Goal: Transaction & Acquisition: Subscribe to service/newsletter

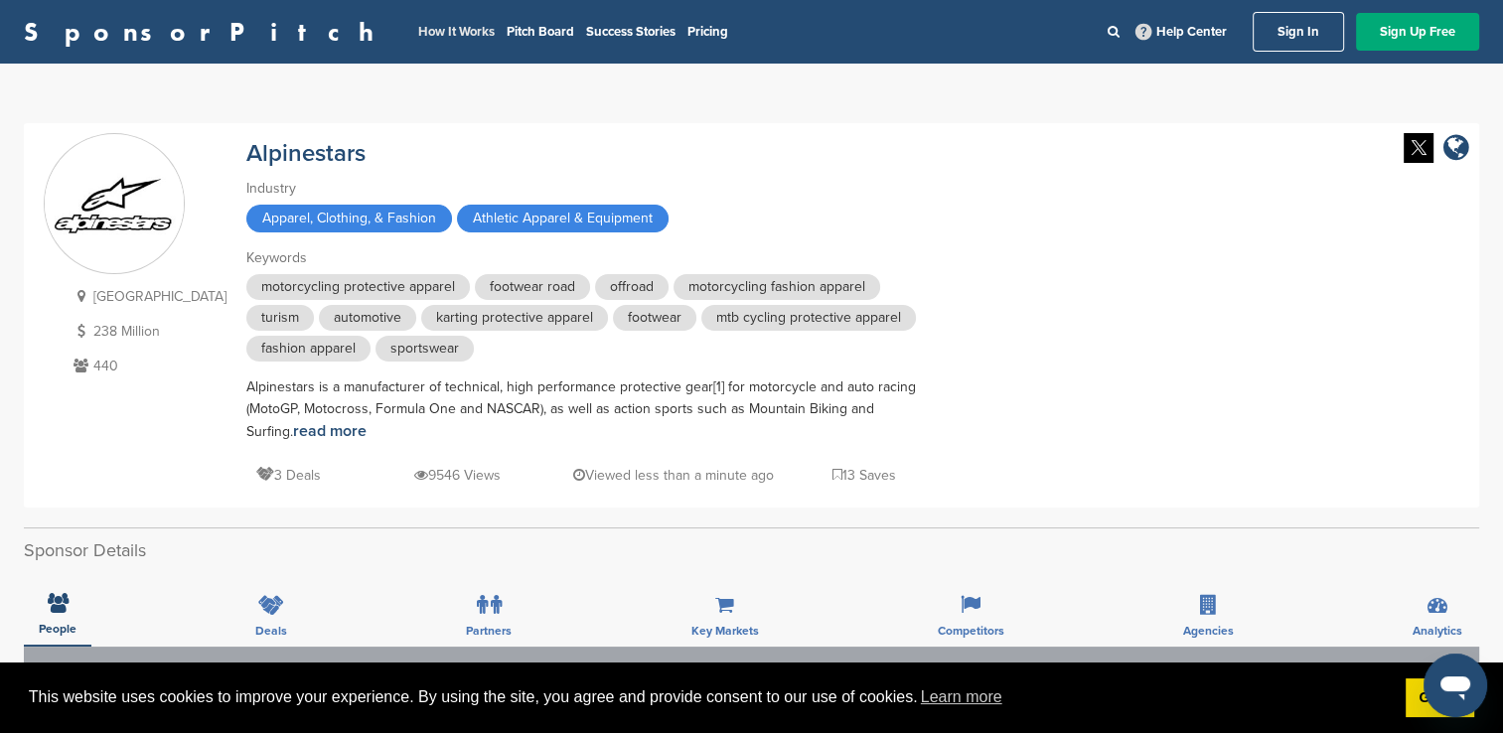
click at [418, 30] on link "How It Works" at bounding box center [456, 32] width 76 height 16
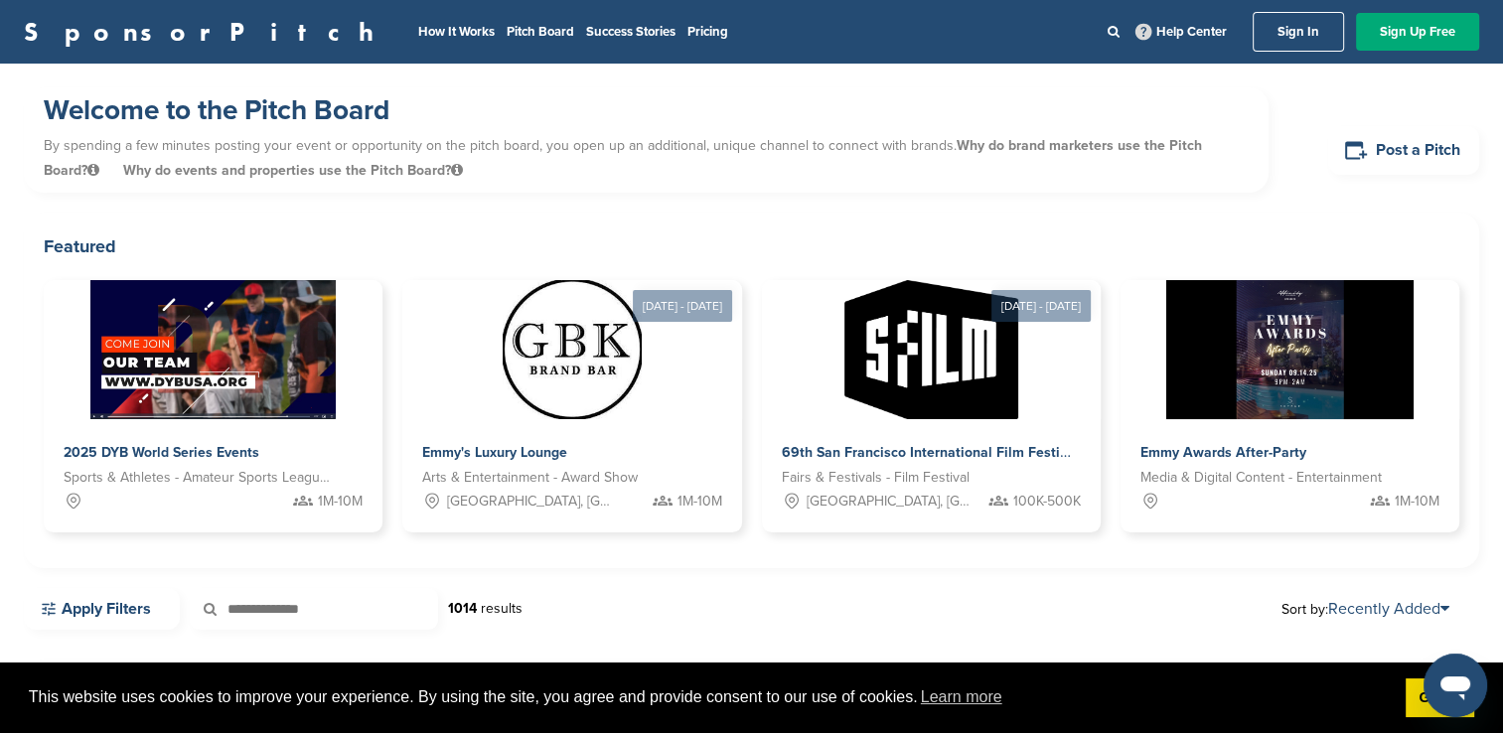
scroll to position [1295, 0]
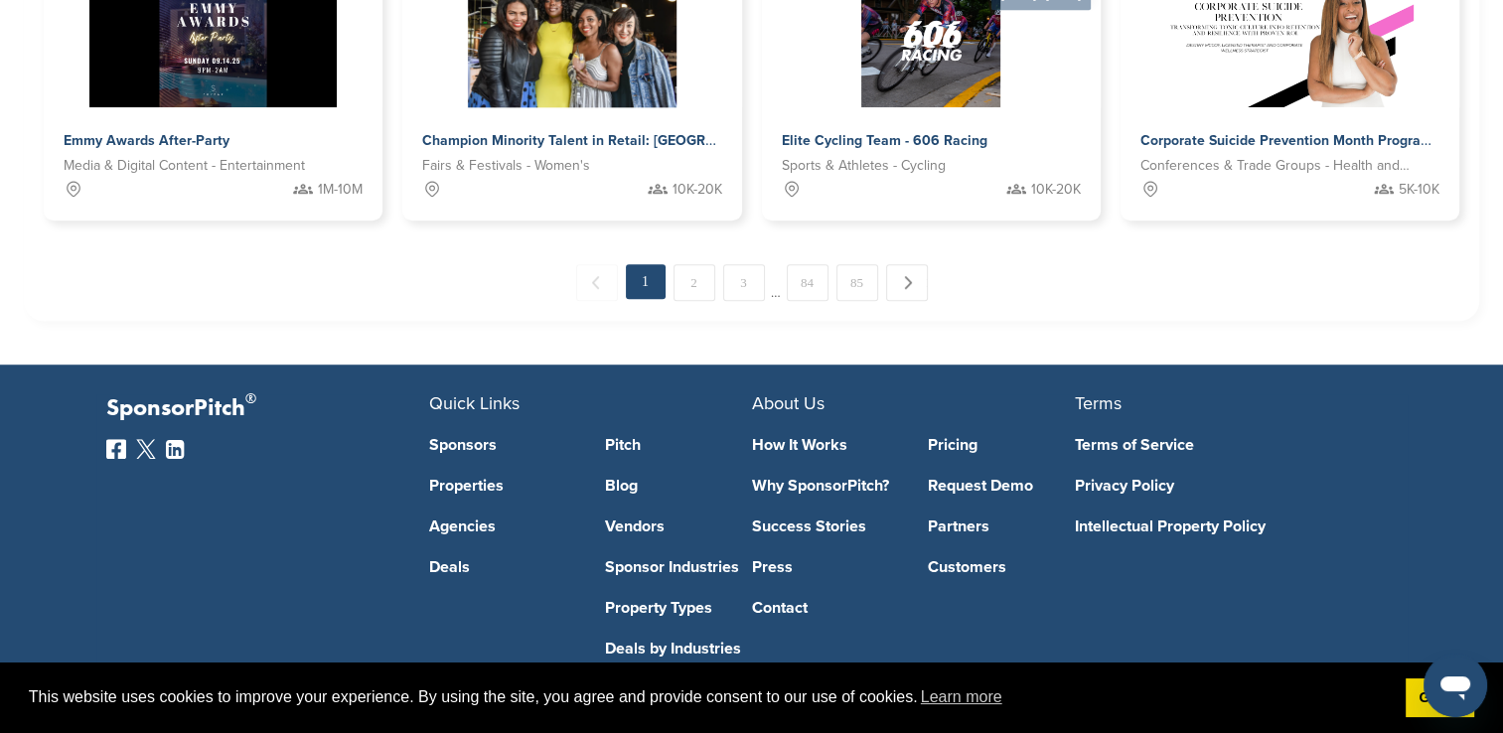
click at [480, 439] on link "Sponsors" at bounding box center [502, 445] width 147 height 16
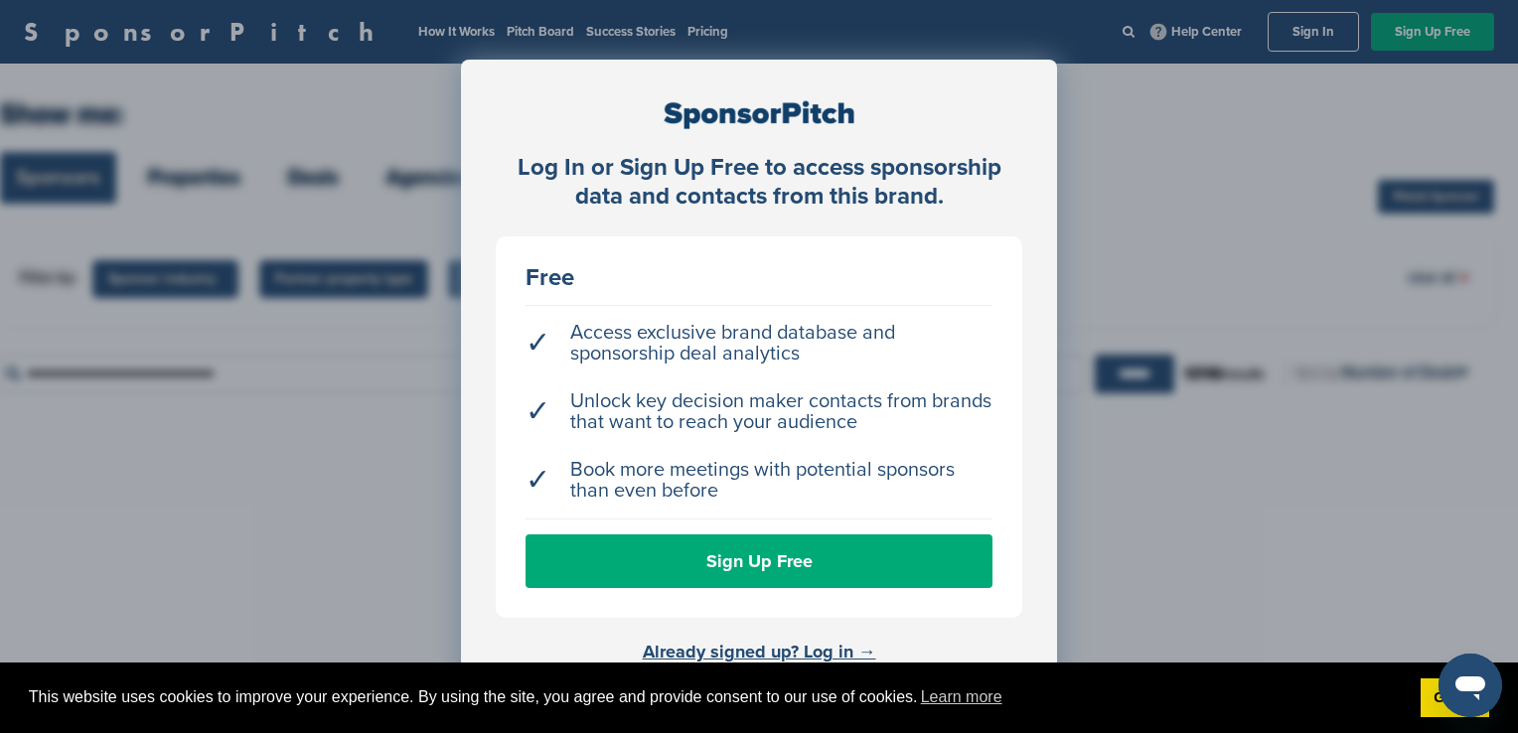
click at [1195, 157] on div "Log In or Sign Up Free to access sponsorship data and contacts from this brand.…" at bounding box center [759, 416] width 1518 height 832
click at [896, 48] on div "Log In or Sign Up Free to access sponsorship data and contacts from this brand.…" at bounding box center [759, 416] width 1518 height 832
click at [418, 30] on div "Log In or Sign Up Free to access sponsorship data and contacts from this brand.…" at bounding box center [759, 416] width 1518 height 832
click at [538, 35] on div "Log In or Sign Up Free to access sponsorship data and contacts from this brand.…" at bounding box center [759, 416] width 1518 height 832
drag, startPoint x: 1517, startPoint y: 630, endPoint x: 1518, endPoint y: 726, distance: 96.4
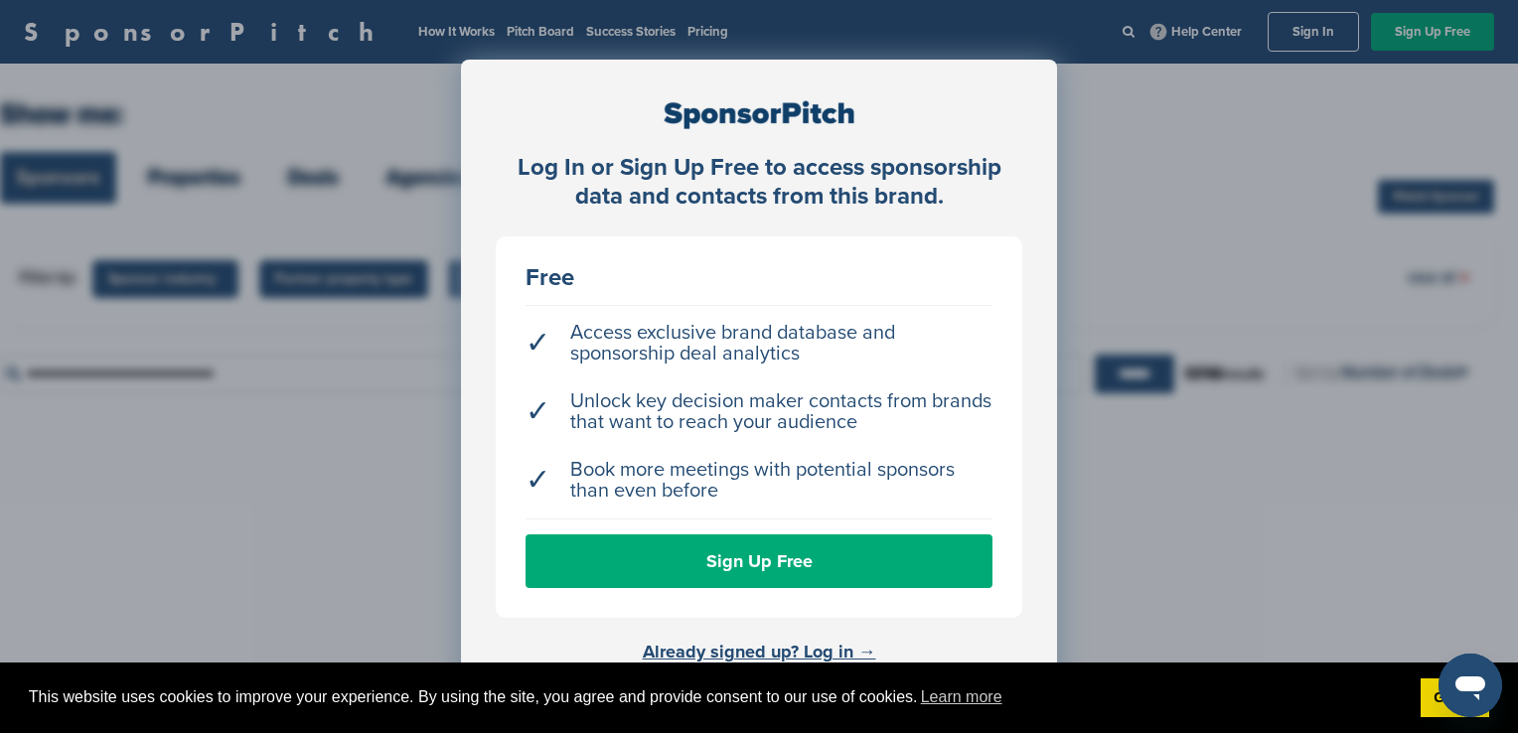
click at [1517, 726] on html "This website uses cookies to improve your experience. By using the site, you ag…" at bounding box center [759, 366] width 1518 height 733
click at [958, 38] on div "Log In or Sign Up Free to access sponsorship data and contacts from this brand.…" at bounding box center [759, 416] width 1518 height 832
click at [845, 54] on div "Log In or Sign Up Free to access sponsorship data and contacts from this brand.…" at bounding box center [759, 416] width 1518 height 832
click at [504, 22] on div "Log In or Sign Up Free to access sponsorship data and contacts from this brand.…" at bounding box center [759, 416] width 1518 height 832
click at [1431, 706] on link "Got it!" at bounding box center [1454, 698] width 69 height 40
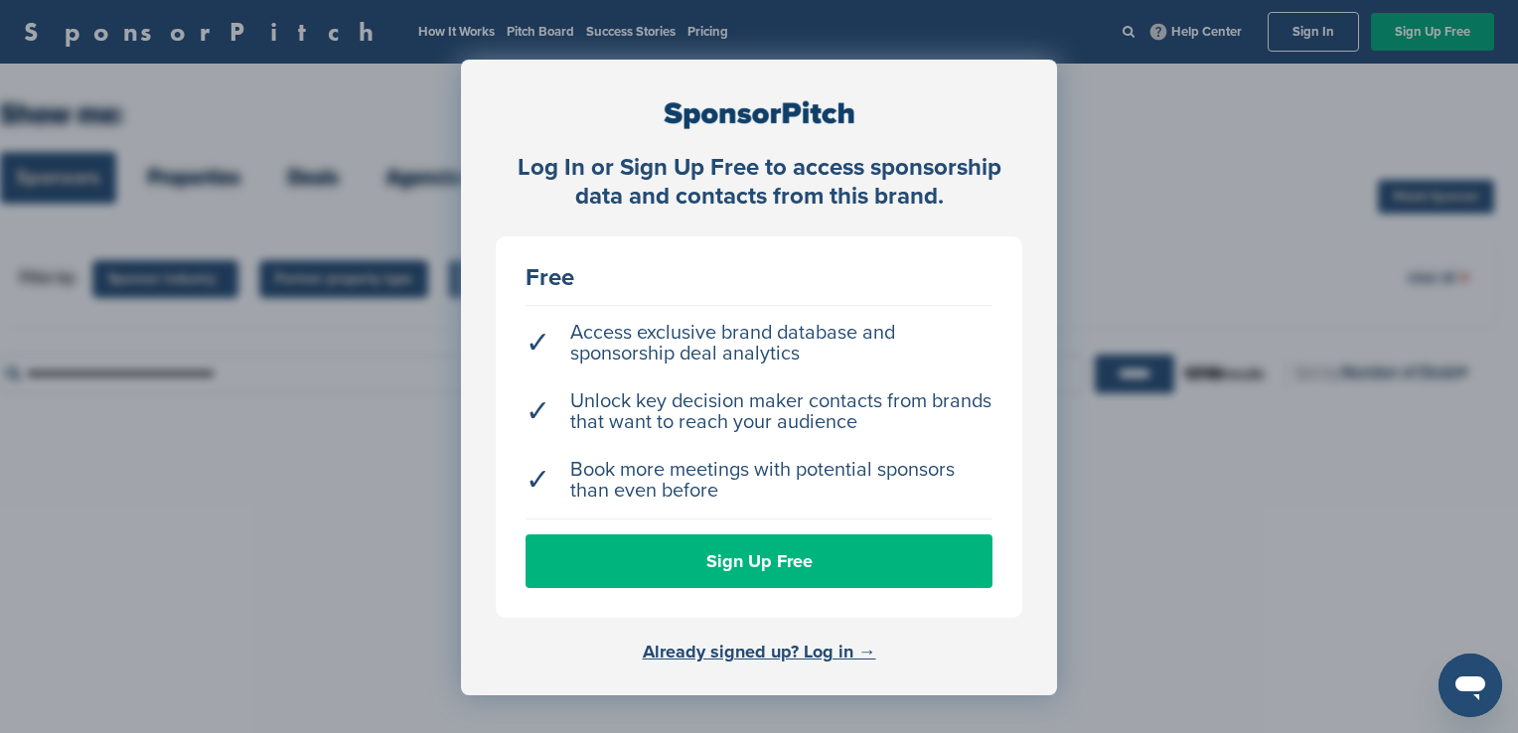
click at [763, 562] on link "Sign Up Free" at bounding box center [758, 561] width 467 height 54
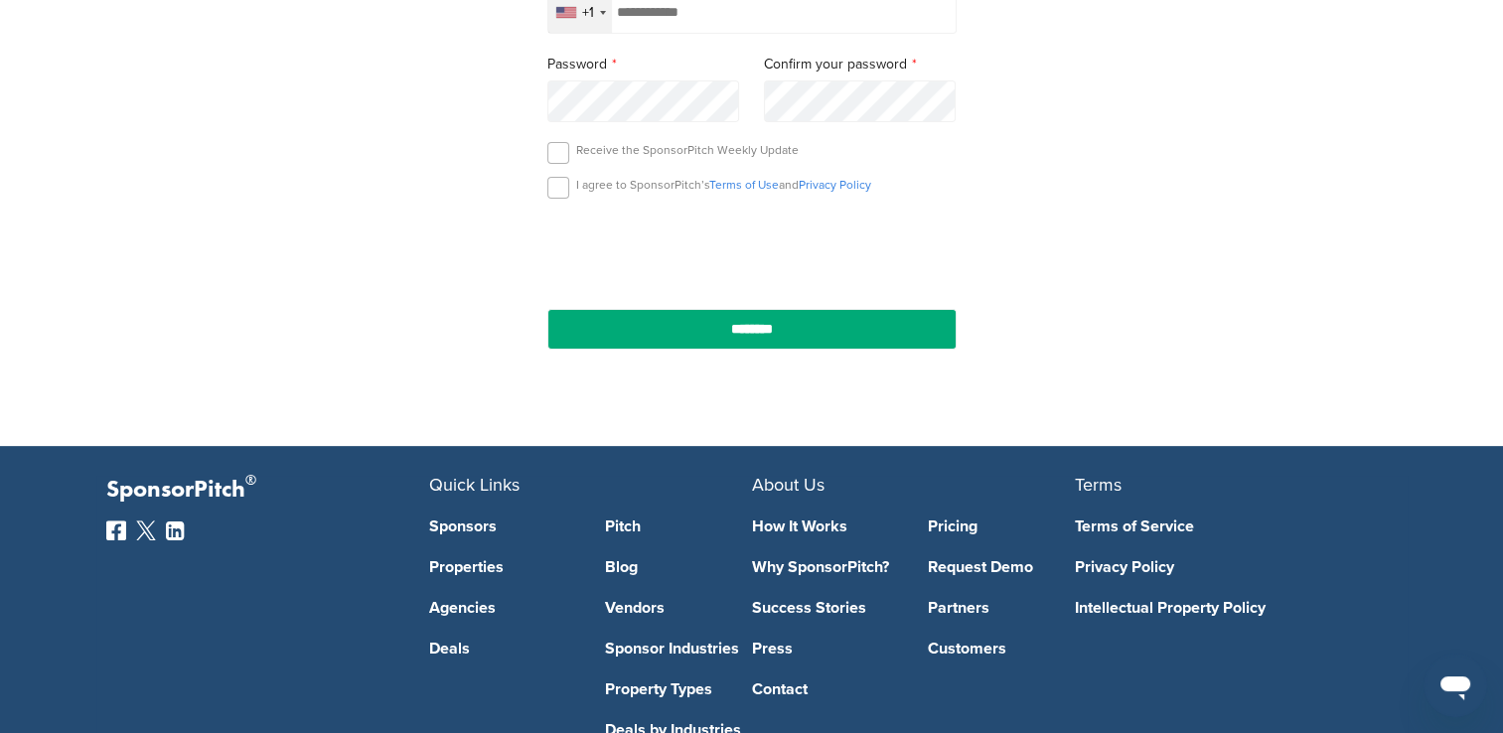
scroll to position [655, 0]
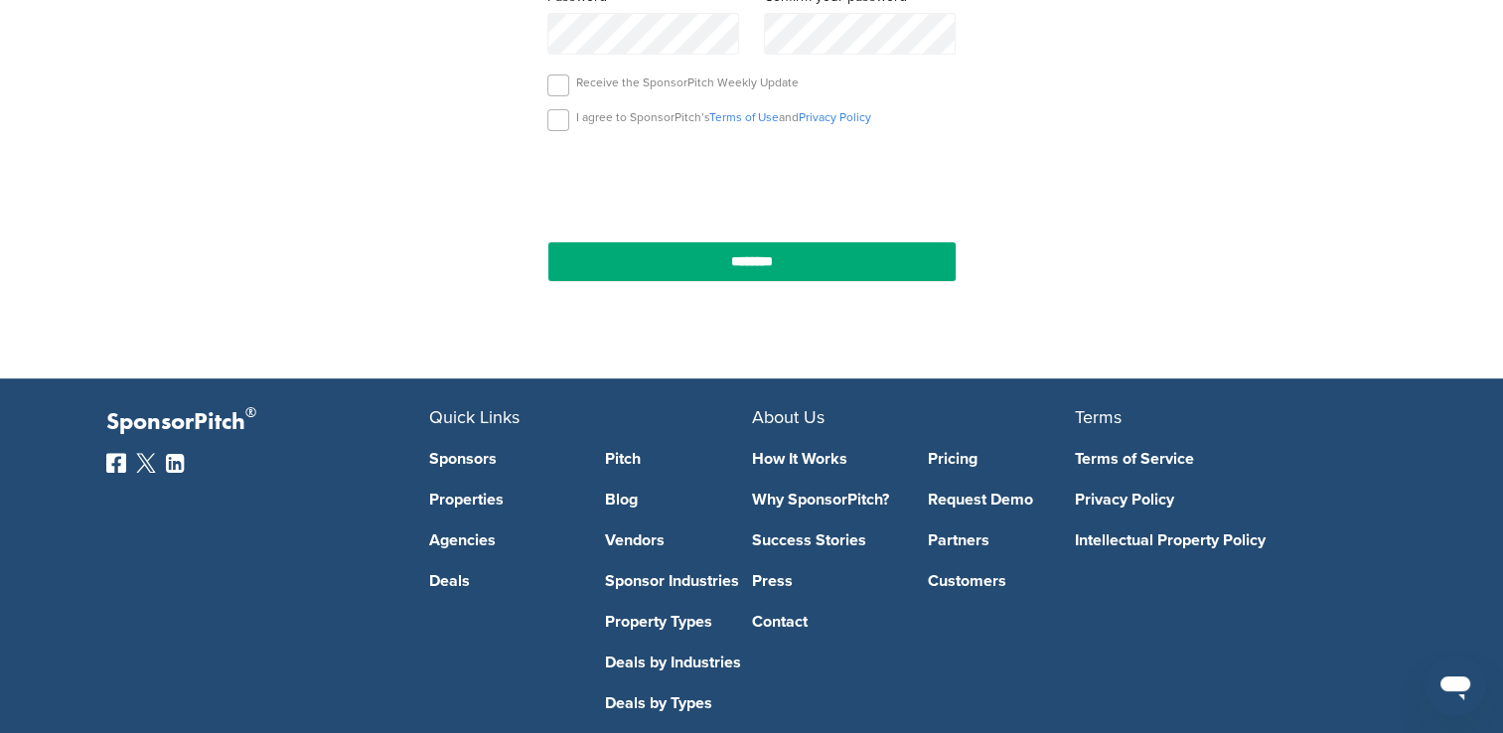
click at [859, 507] on link "Why SponsorPitch?" at bounding box center [825, 500] width 147 height 16
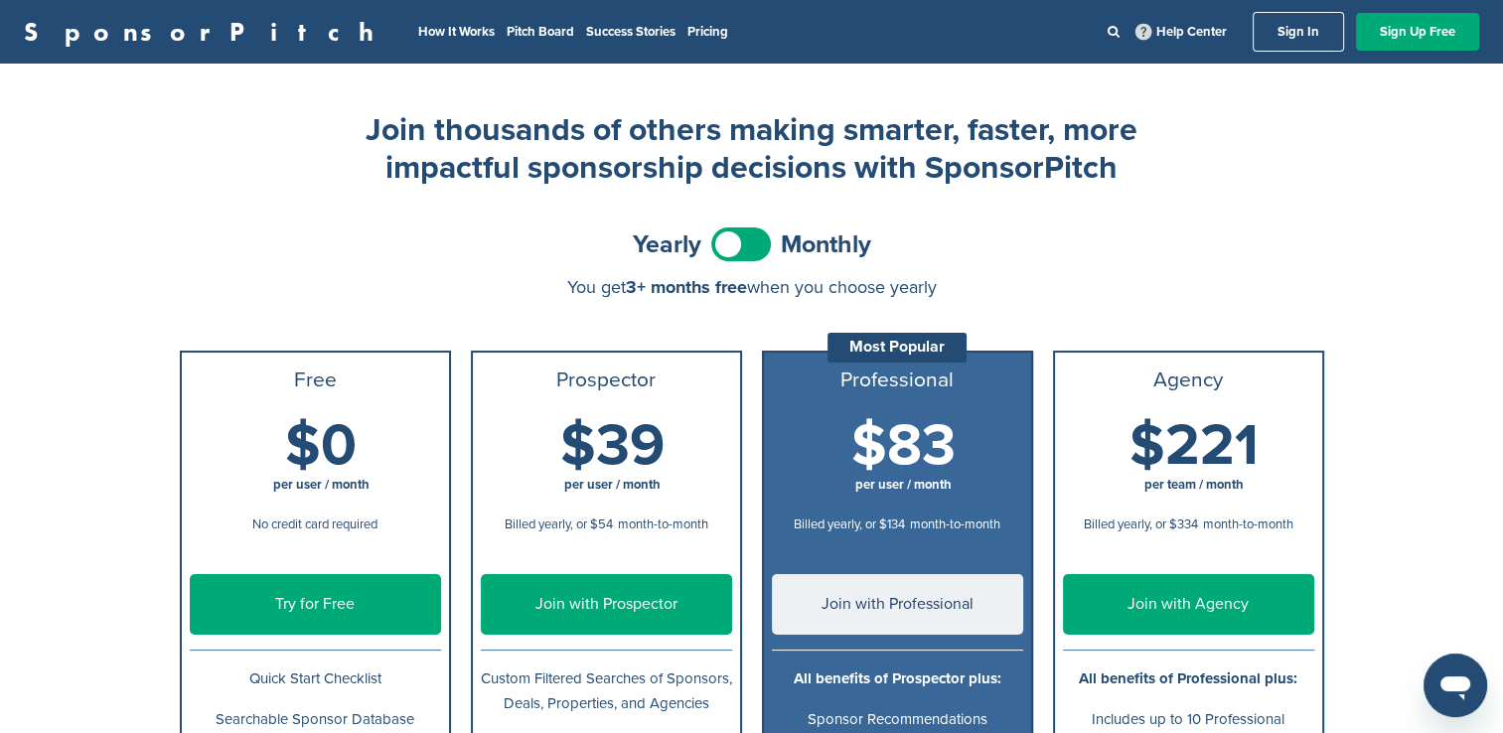
click at [278, 603] on link "Try for Free" at bounding box center [315, 604] width 251 height 61
